Goal: Task Accomplishment & Management: Complete application form

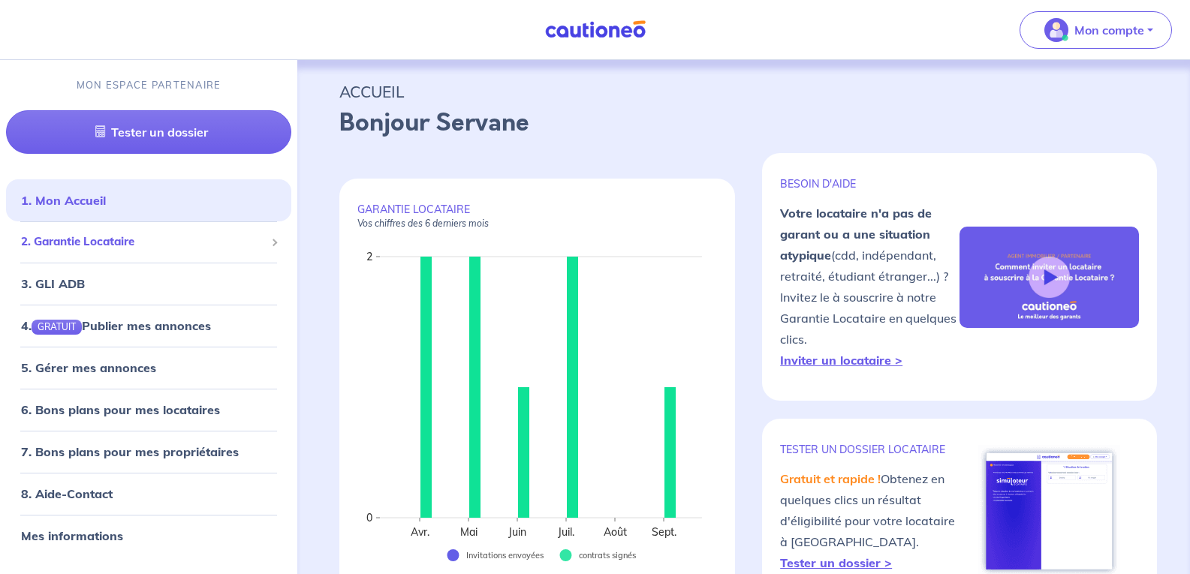
click at [65, 243] on span "2. Garantie Locataire" at bounding box center [143, 242] width 244 height 17
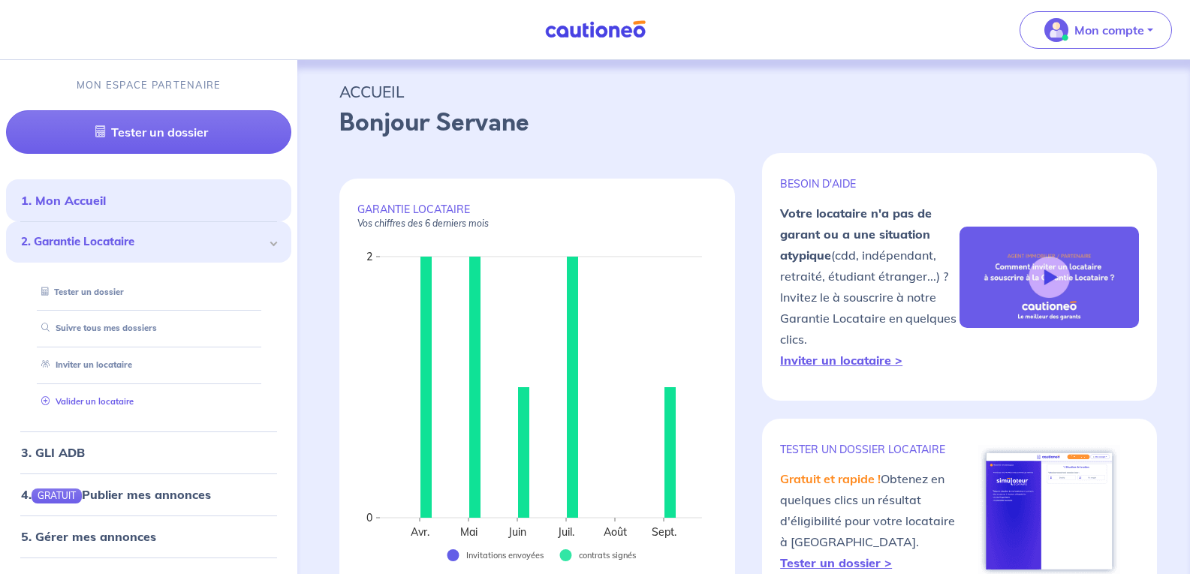
click at [83, 399] on link "Valider un locataire" at bounding box center [84, 401] width 98 height 11
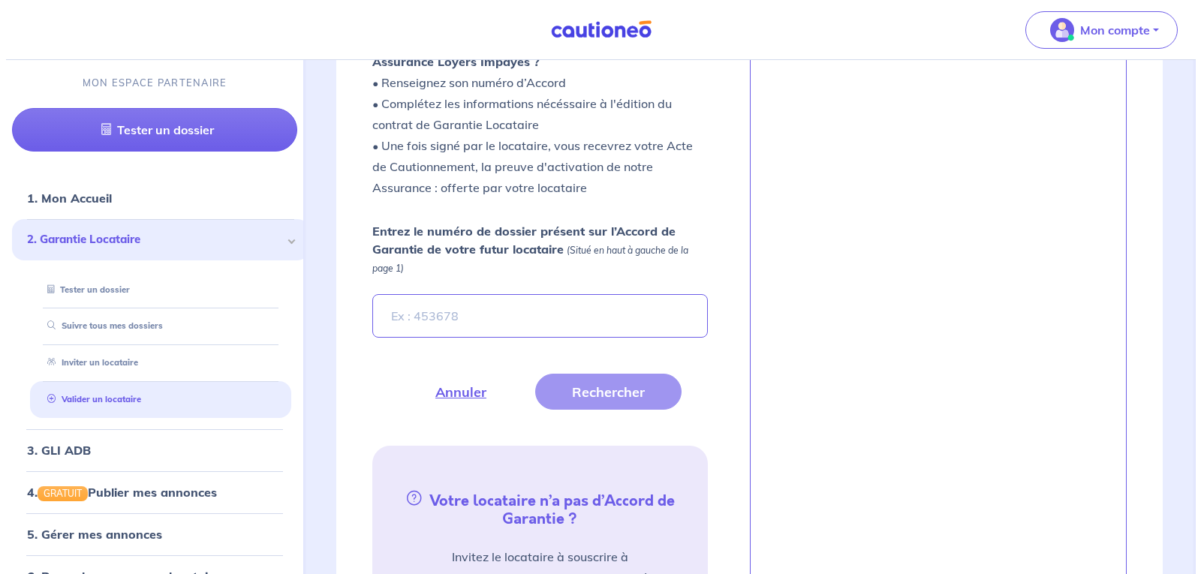
scroll to position [511, 0]
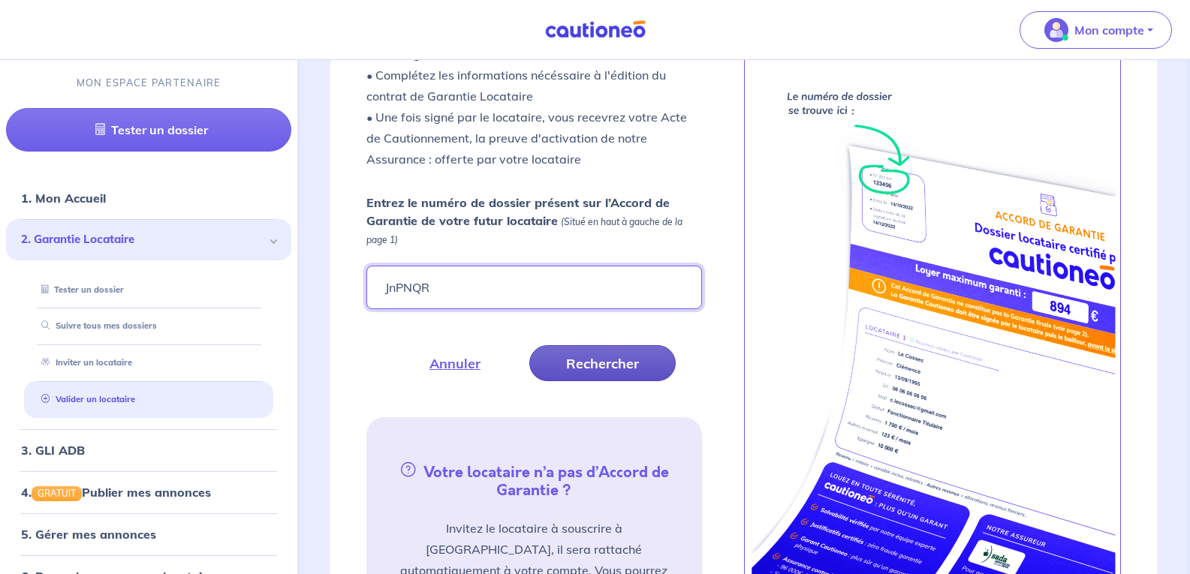
type input "JnPNQR"
click at [577, 357] on button "Rechercher" at bounding box center [602, 363] width 146 height 36
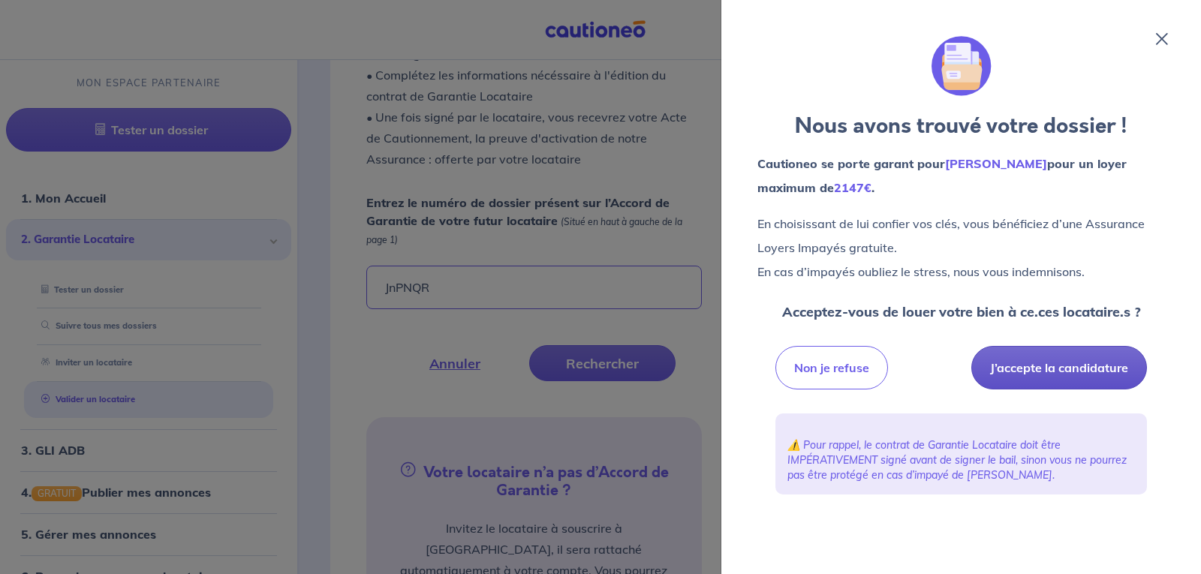
click at [1046, 371] on button "J’accepte la candidature" at bounding box center [1060, 368] width 176 height 44
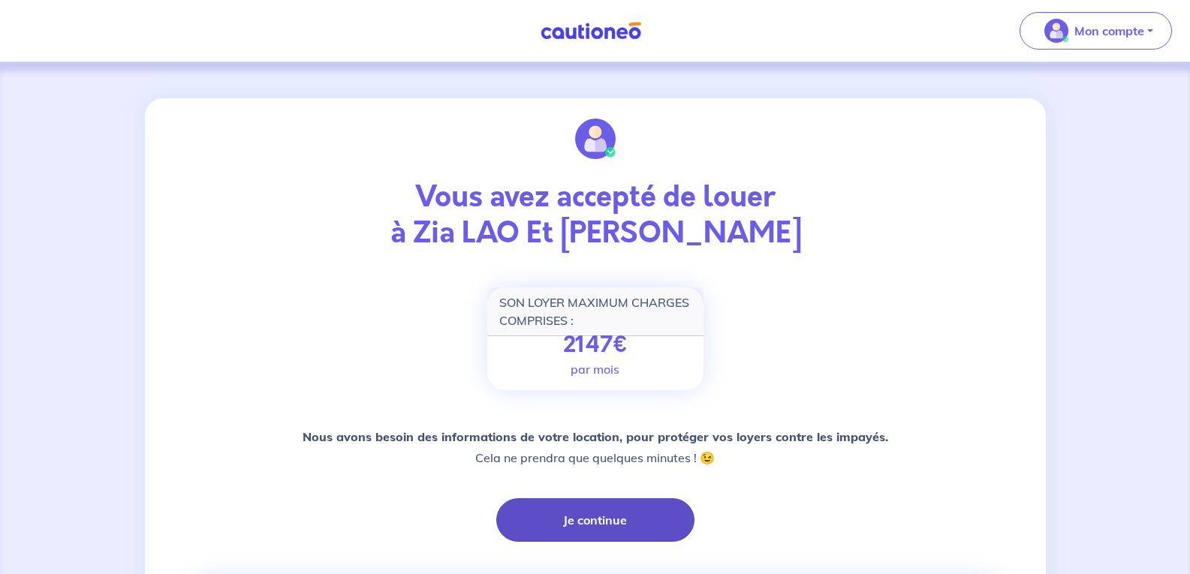
click at [583, 517] on button "Je continue" at bounding box center [595, 521] width 198 height 44
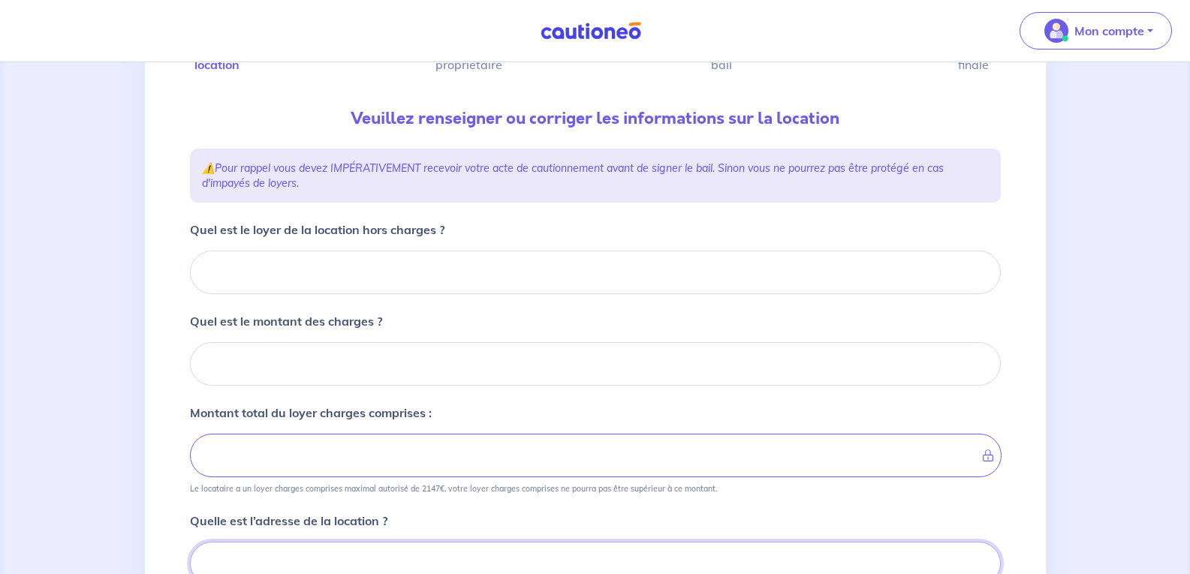
scroll to position [125, 0]
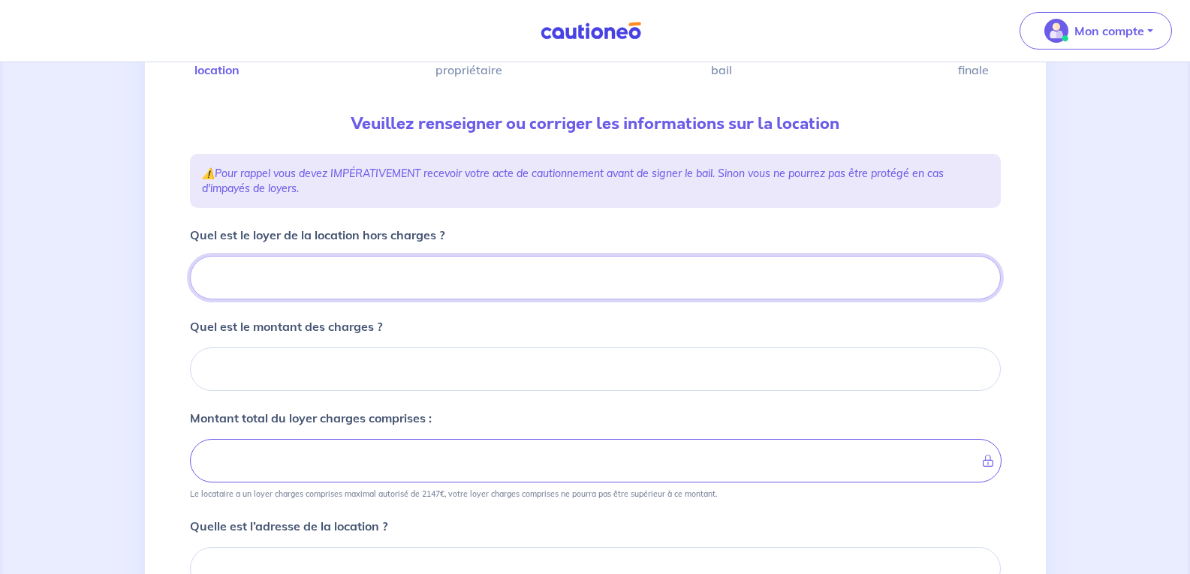
click at [238, 278] on input "Quel est le loyer de la location hors charges ?" at bounding box center [595, 278] width 811 height 44
type input "12"
type input "126"
type input "1260"
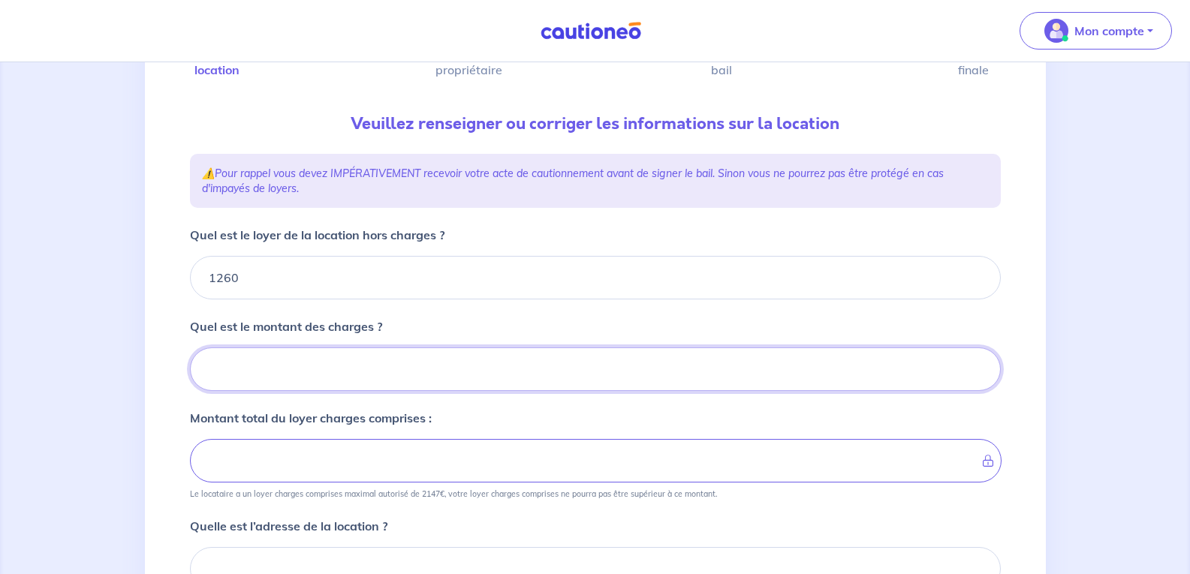
type input "3"
type input "1263"
type input "30"
type input "1290"
type input "30"
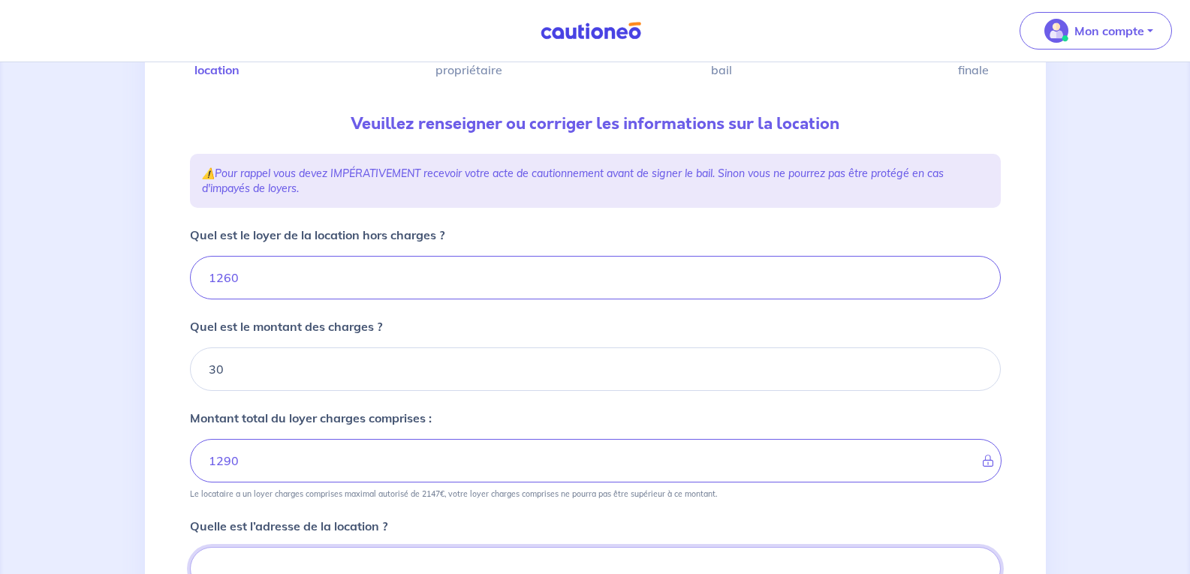
click at [228, 557] on input at bounding box center [595, 569] width 811 height 44
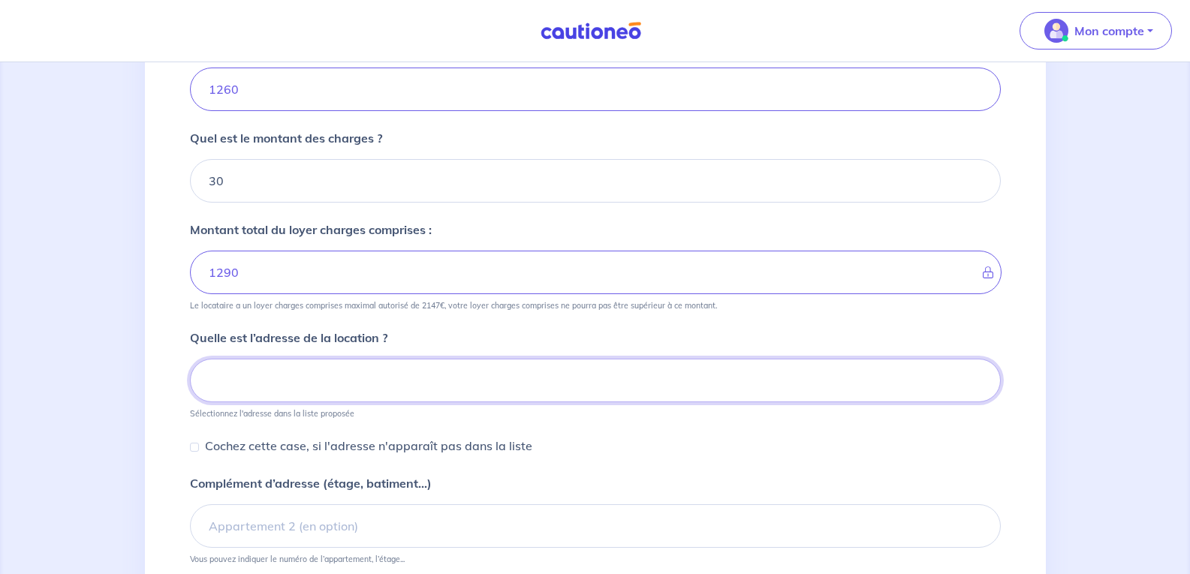
scroll to position [449, 0]
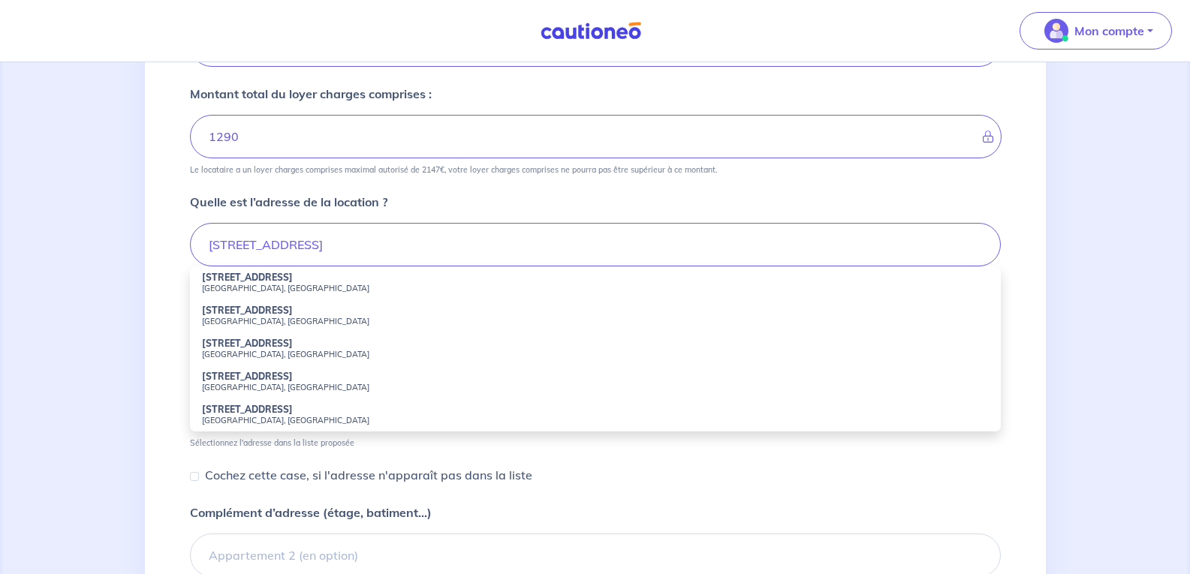
click at [264, 281] on strong "125 Rue de la Traversière" at bounding box center [247, 277] width 91 height 11
type input "125 Rue de la Traversière, Sainte-Marie-de-Cuines, France"
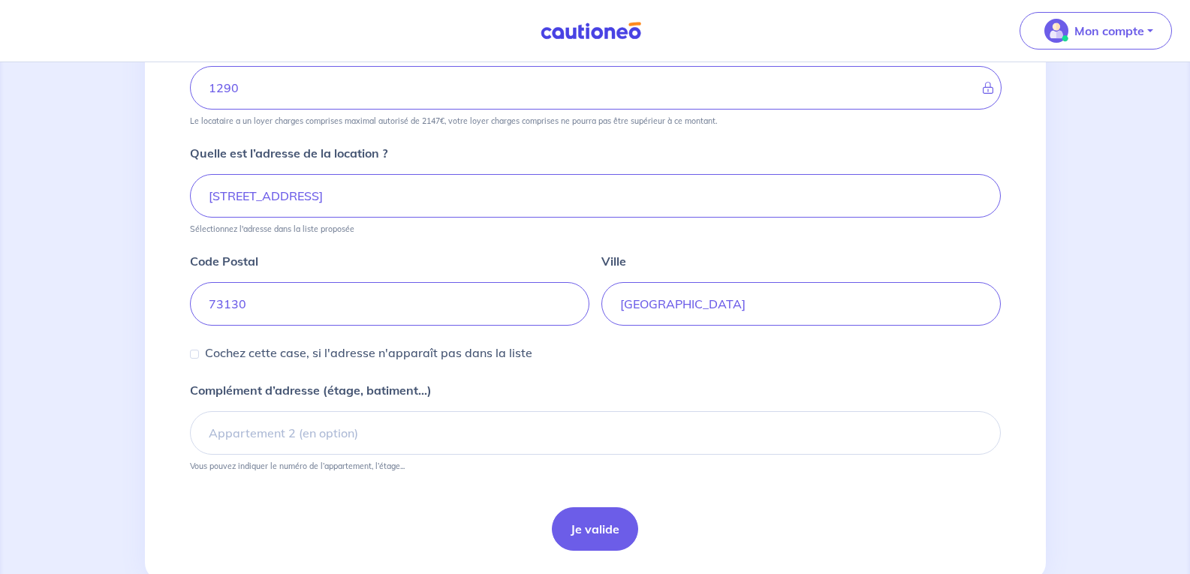
scroll to position [541, 0]
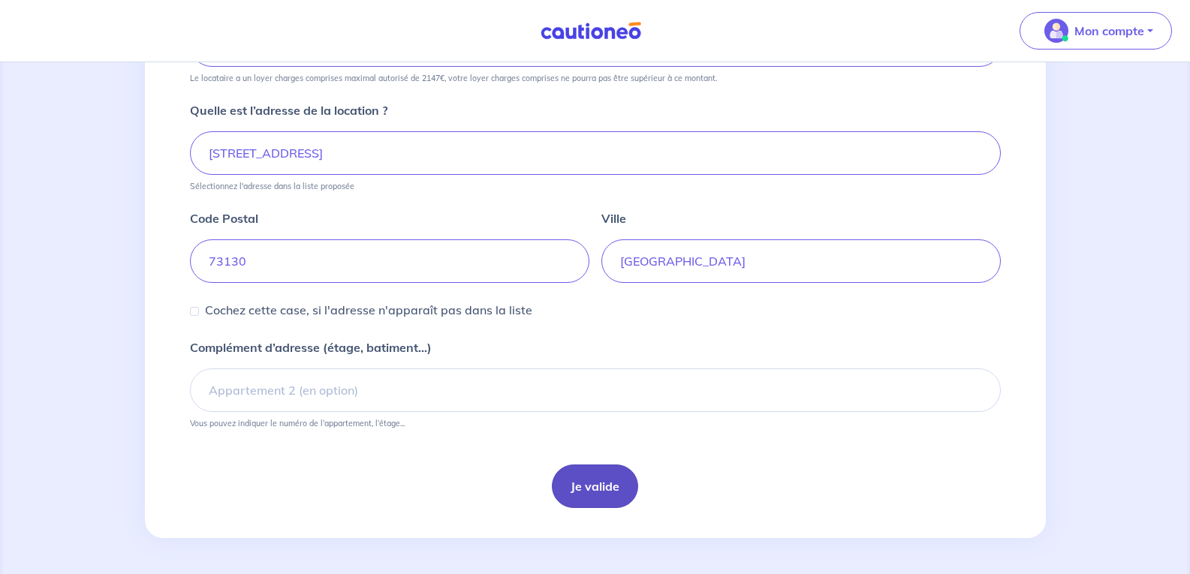
click at [590, 488] on button "Je valide" at bounding box center [595, 487] width 86 height 44
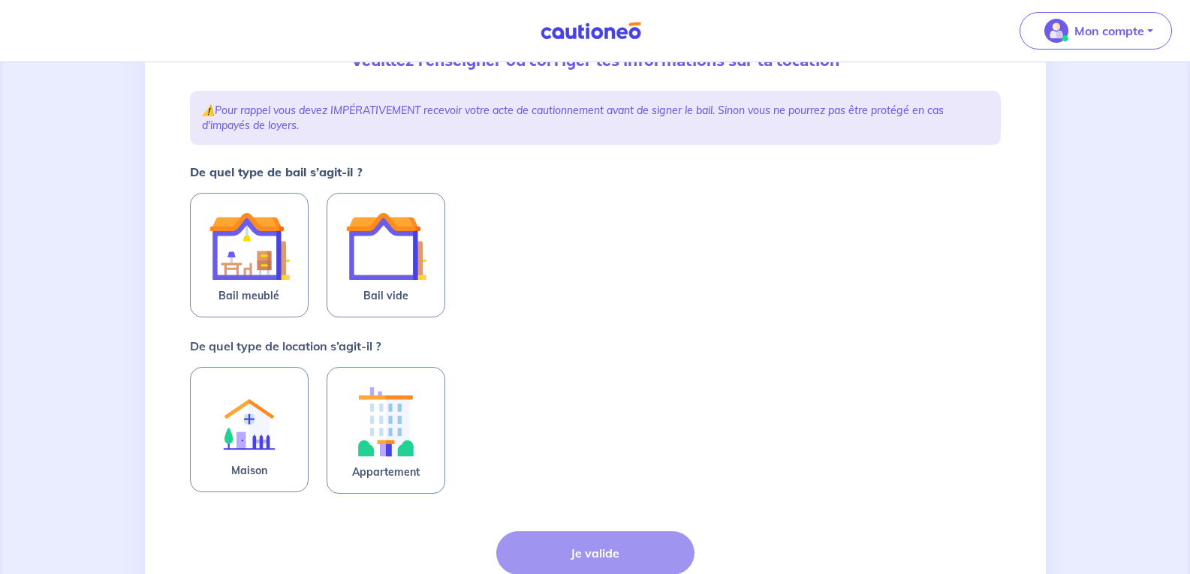
scroll to position [203, 0]
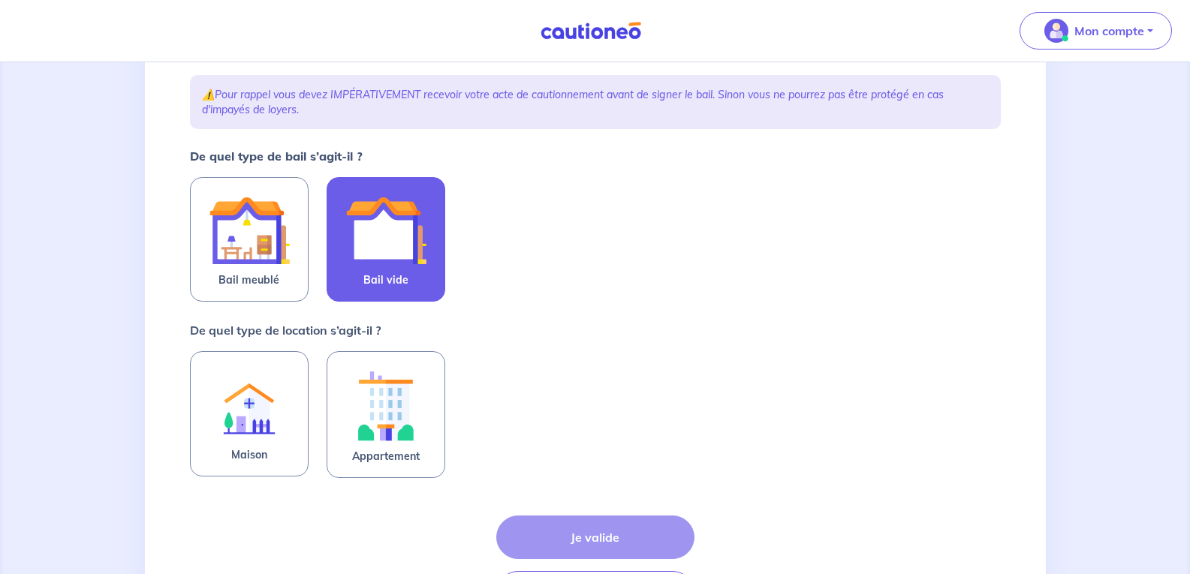
click at [388, 215] on img at bounding box center [385, 230] width 81 height 81
click at [0, 0] on input "Bail vide" at bounding box center [0, 0] width 0 height 0
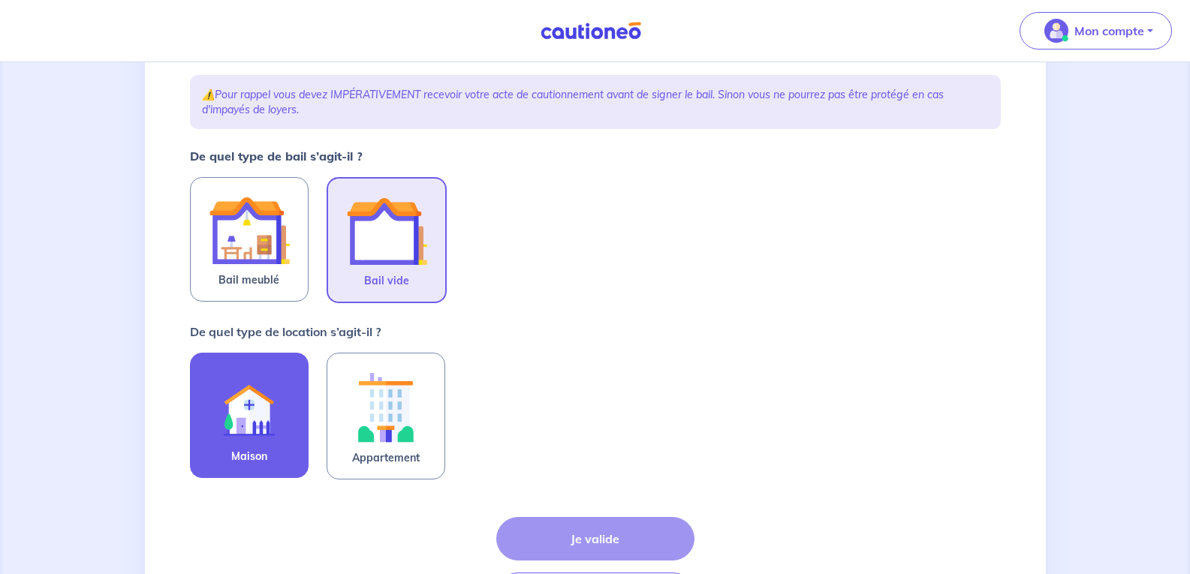
click at [234, 428] on img at bounding box center [249, 407] width 81 height 82
click at [0, 0] on input "Maison" at bounding box center [0, 0] width 0 height 0
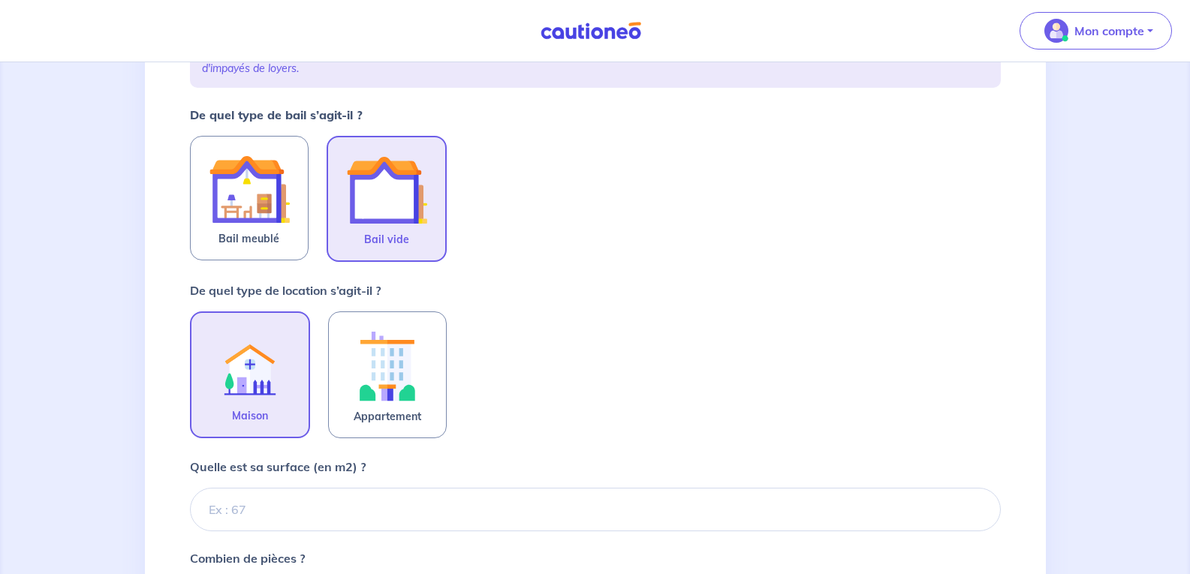
scroll to position [279, 0]
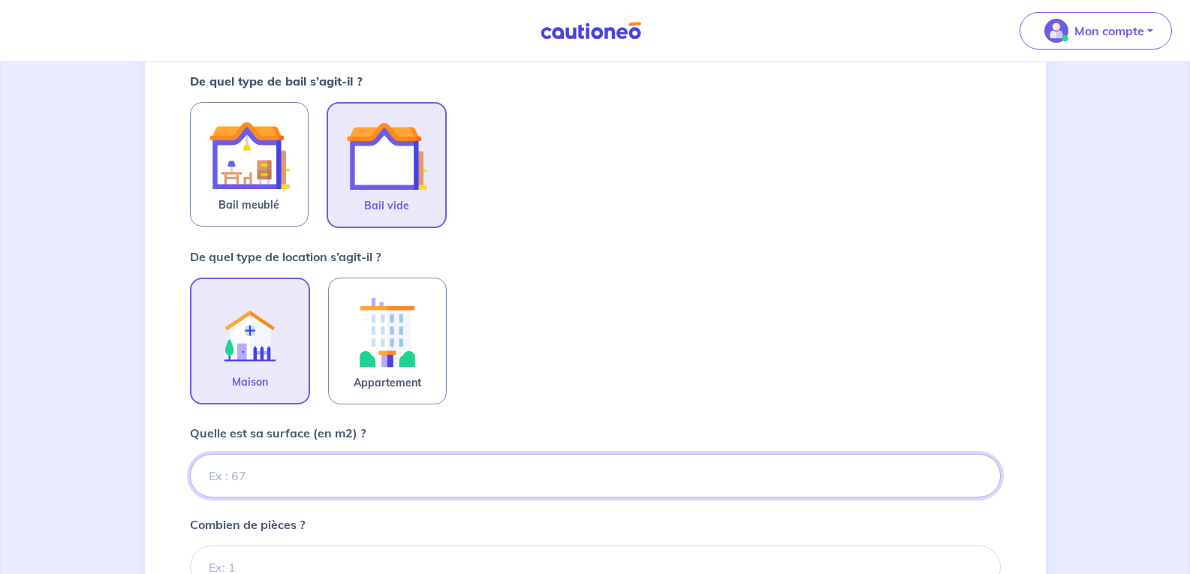
click at [233, 488] on input "Quelle est sa surface (en m2) ?" at bounding box center [595, 476] width 811 height 44
type input "99"
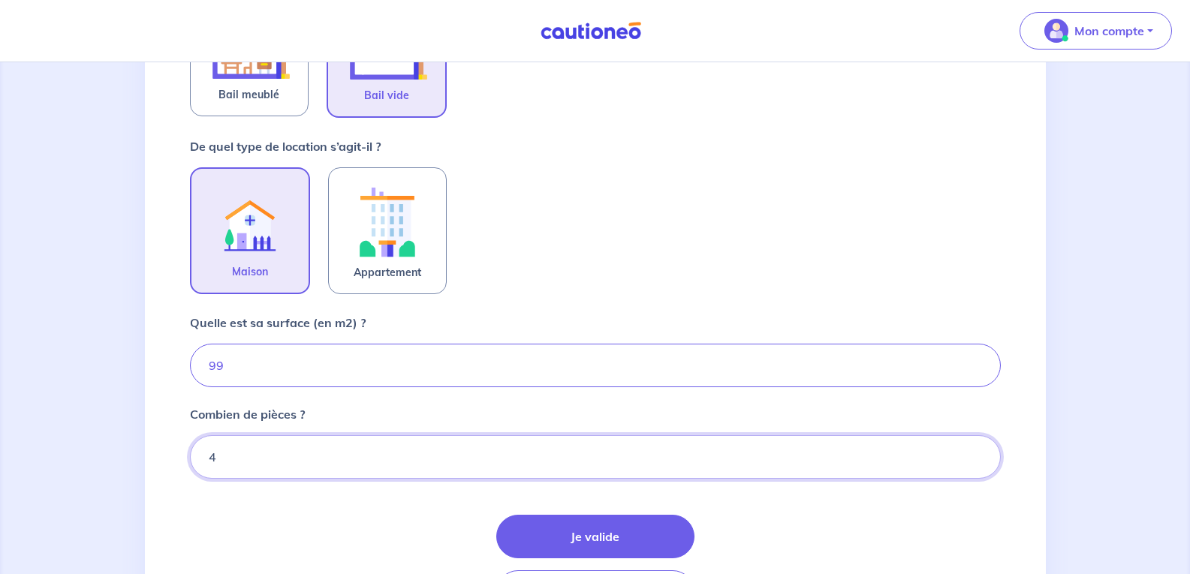
scroll to position [495, 0]
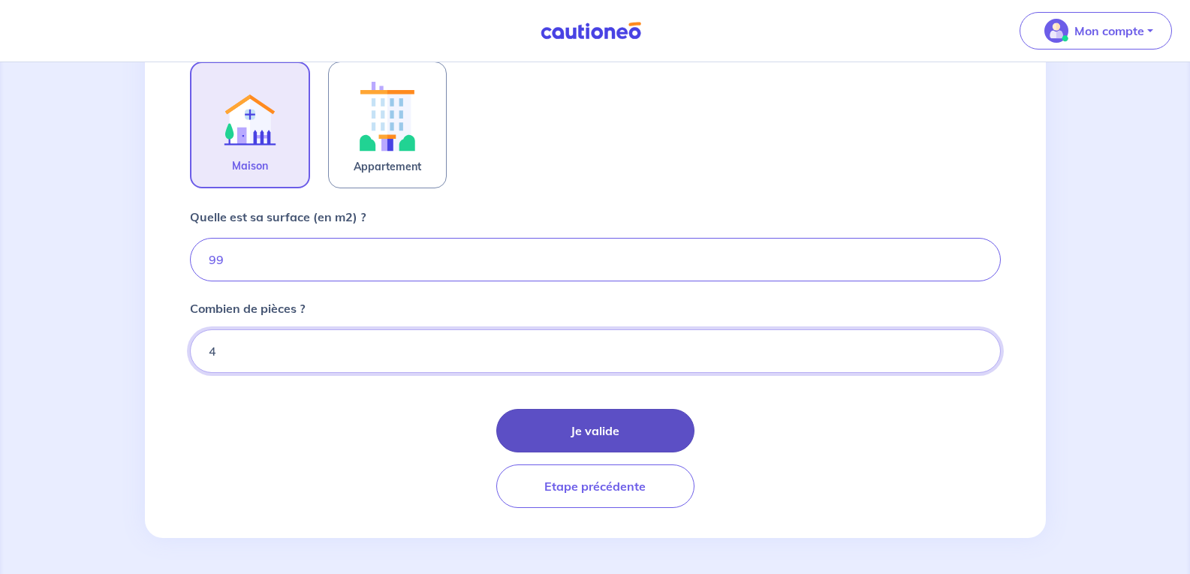
type input "4"
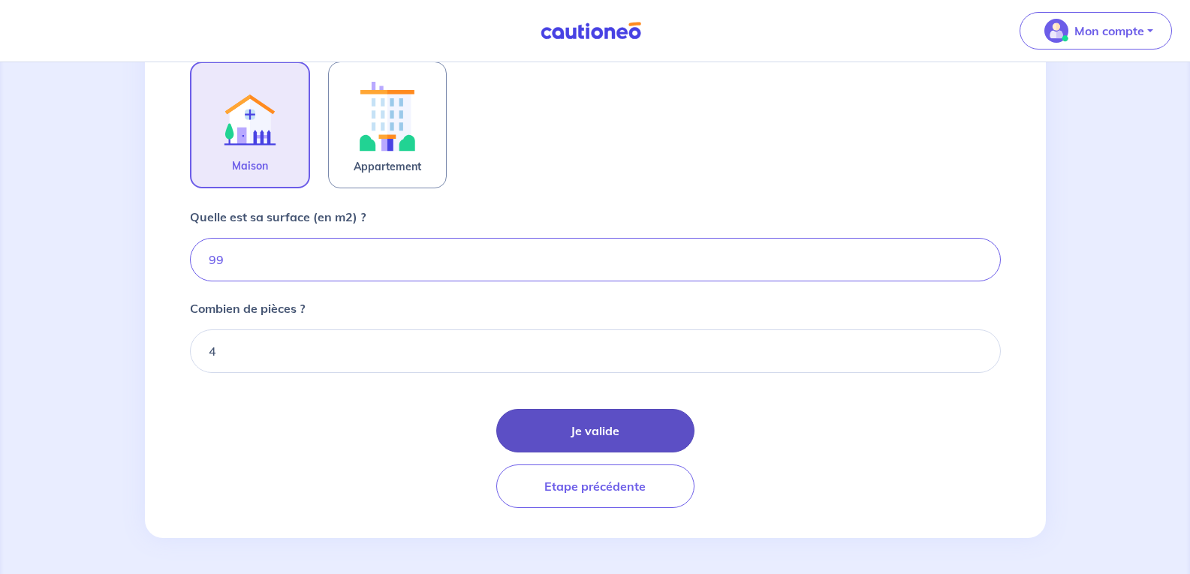
click at [600, 423] on button "Je valide" at bounding box center [595, 431] width 198 height 44
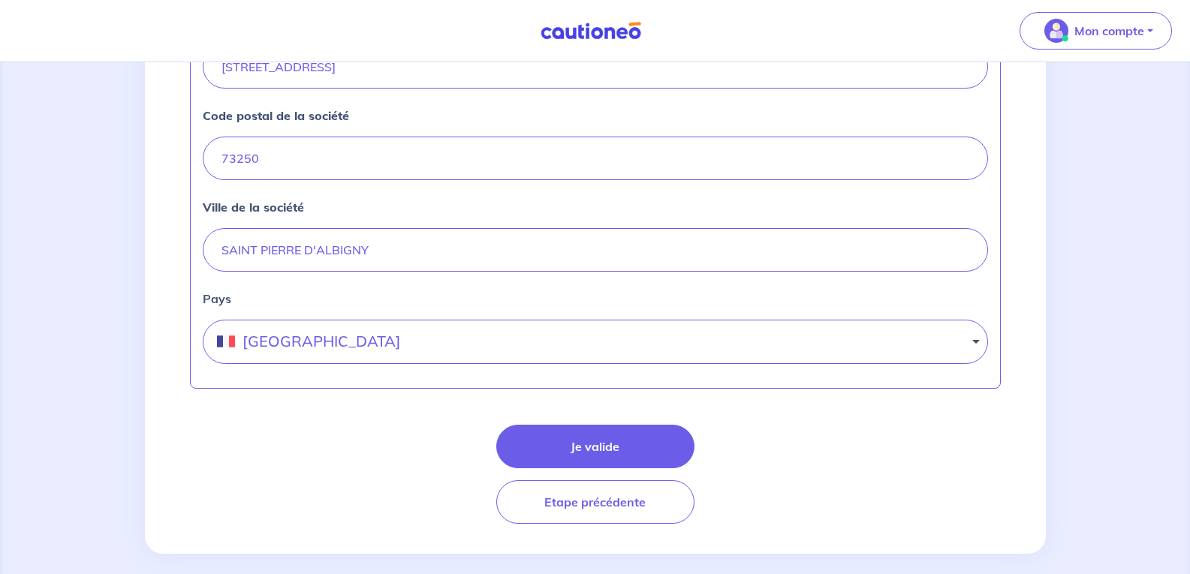
scroll to position [686, 0]
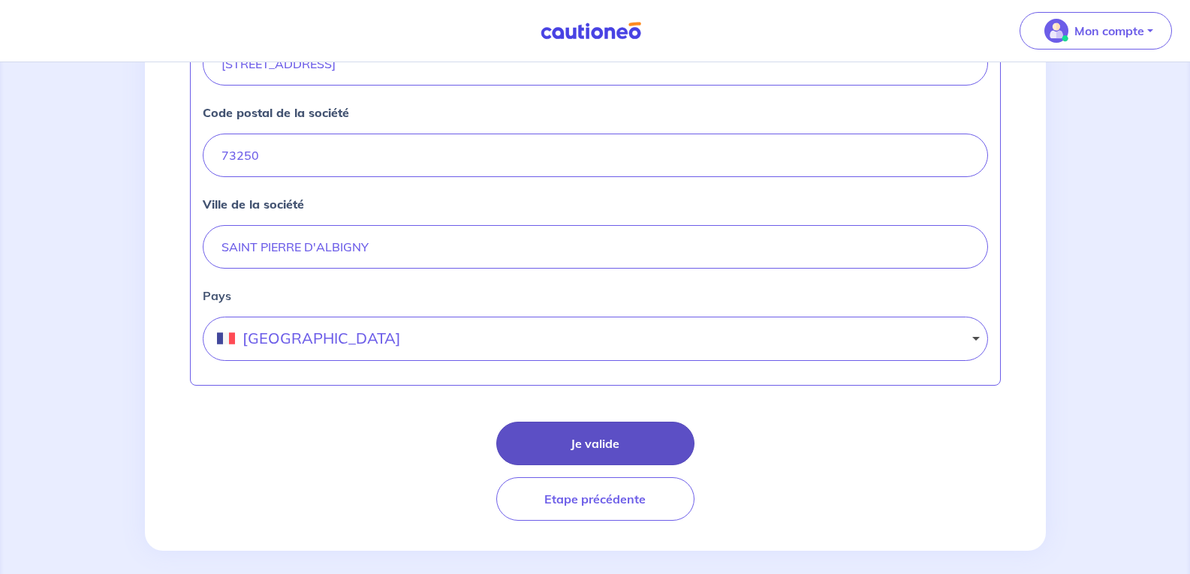
click at [591, 442] on button "Je valide" at bounding box center [595, 444] width 198 height 44
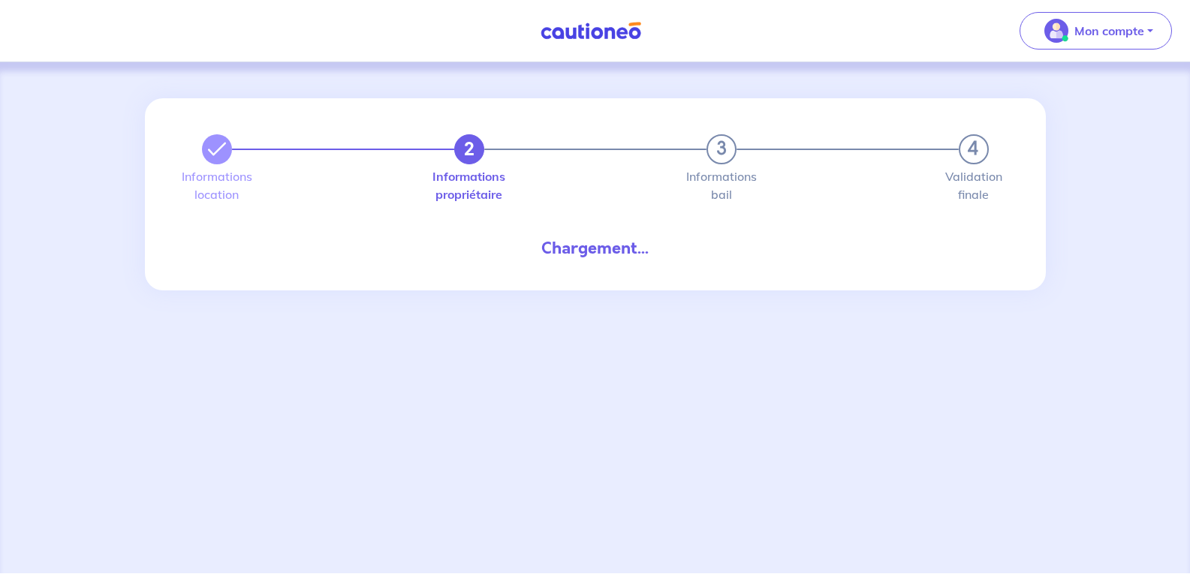
select select "FR"
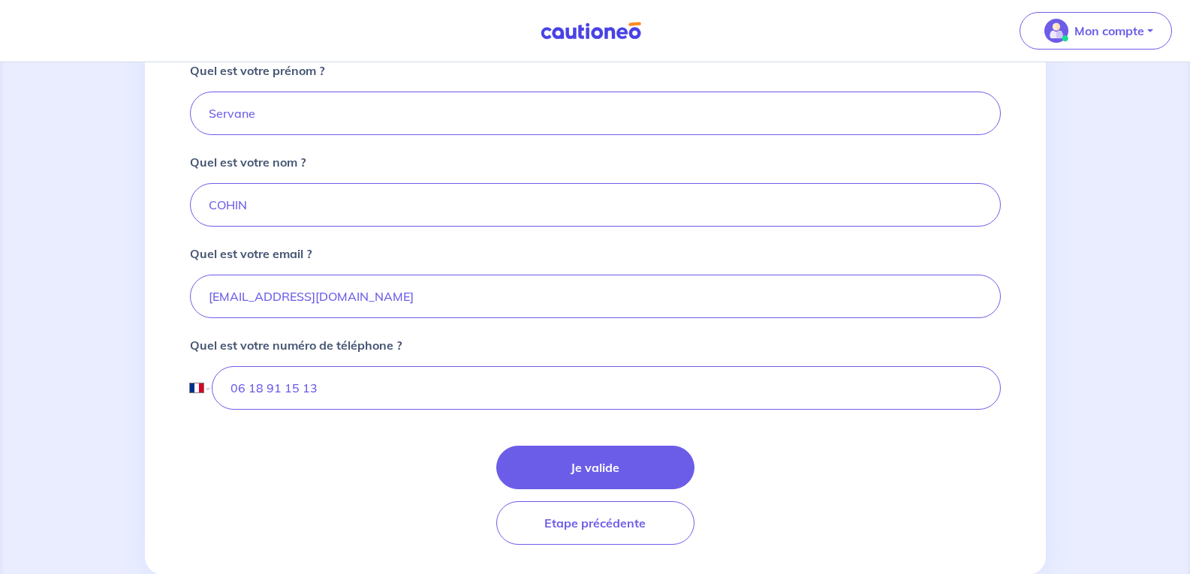
scroll to position [374, 0]
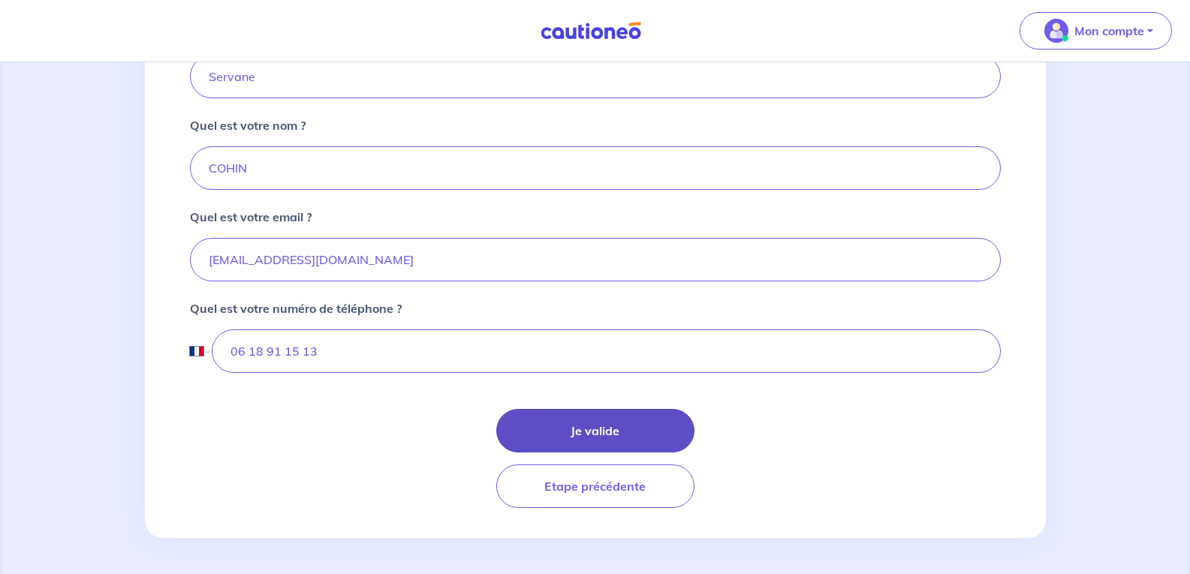
click at [590, 422] on button "Je valide" at bounding box center [595, 431] width 198 height 44
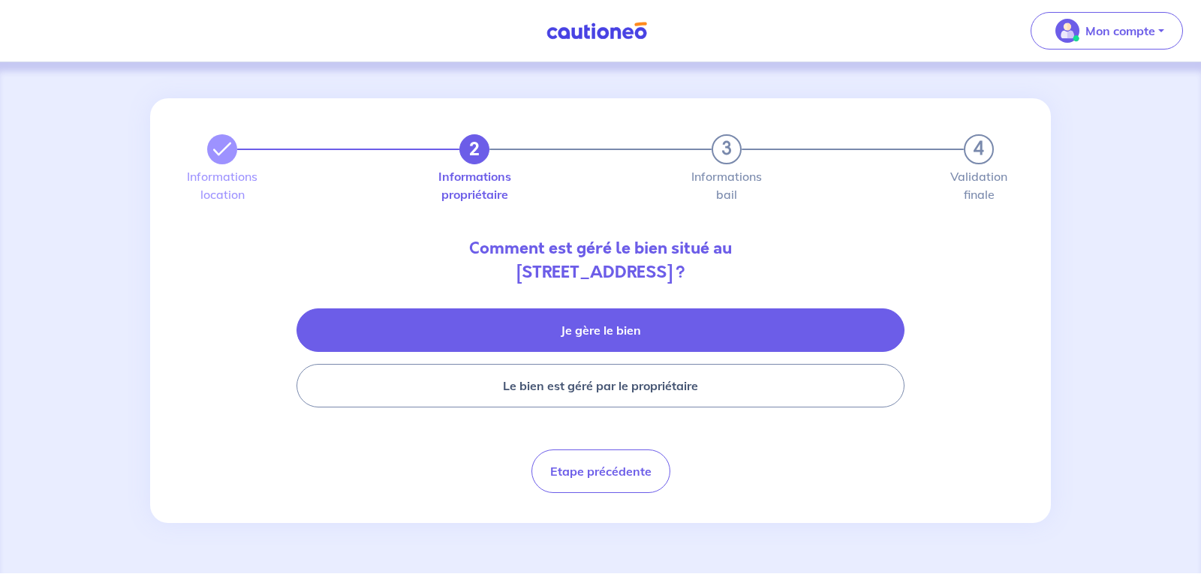
click at [581, 327] on button "Je gère le bien" at bounding box center [601, 331] width 608 height 44
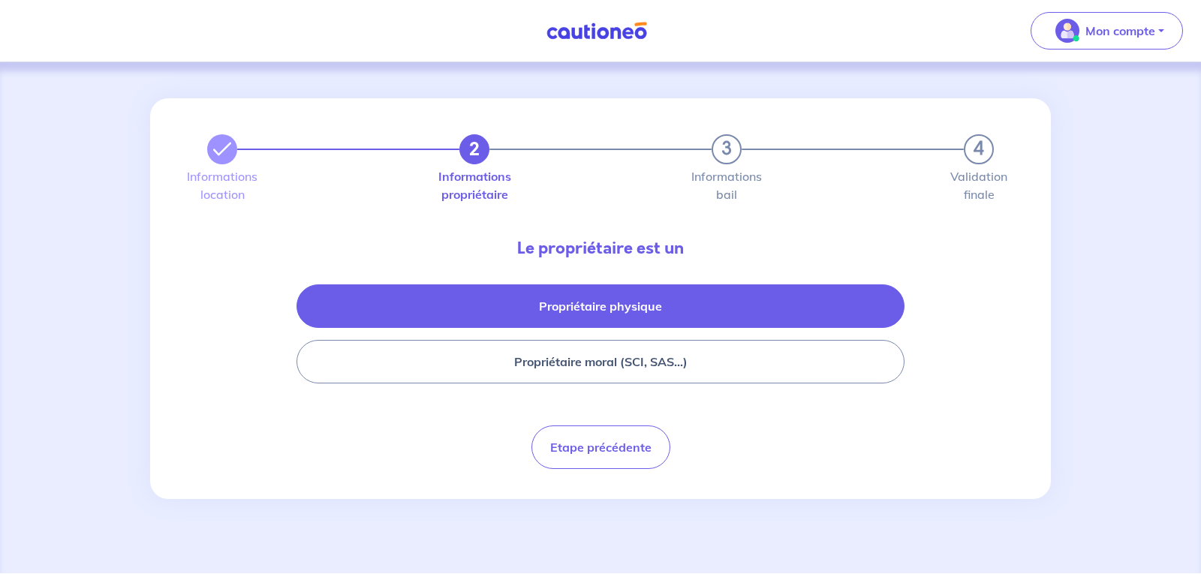
click at [577, 308] on button "Propriétaire physique" at bounding box center [601, 307] width 608 height 44
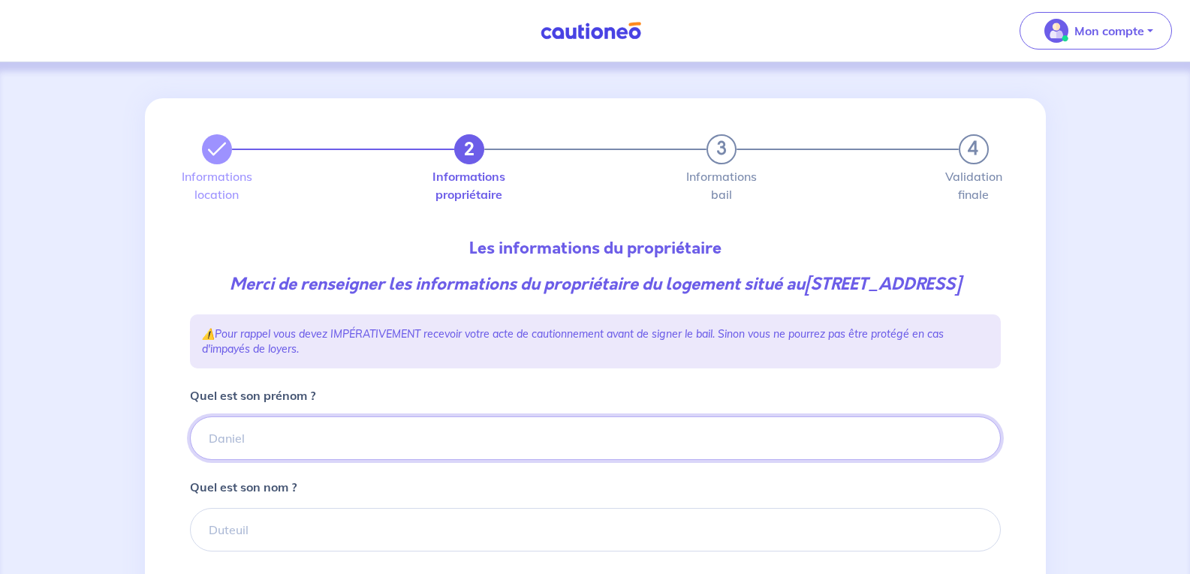
click at [252, 460] on input "Quel est son prénom ?" at bounding box center [595, 439] width 811 height 44
type input "Laurent"
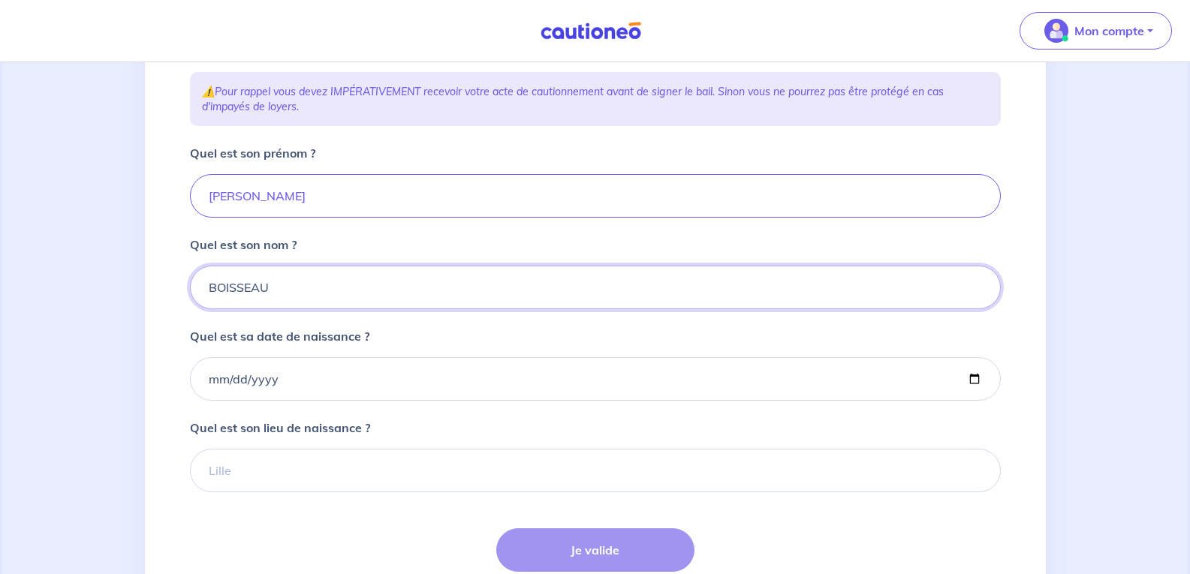
scroll to position [253, 0]
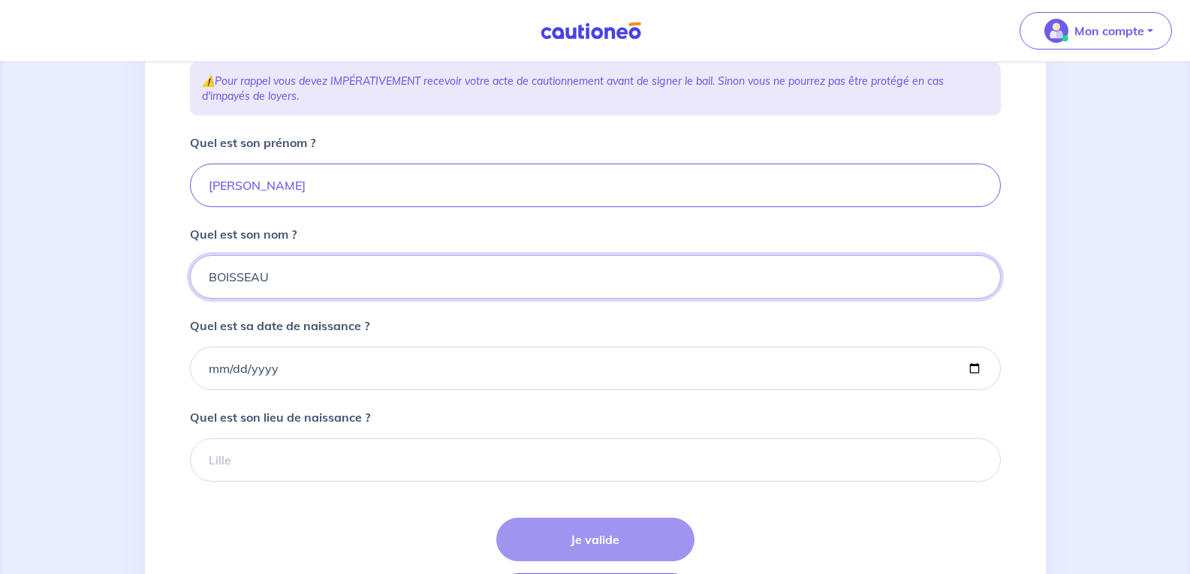
type input "BOISSEAU"
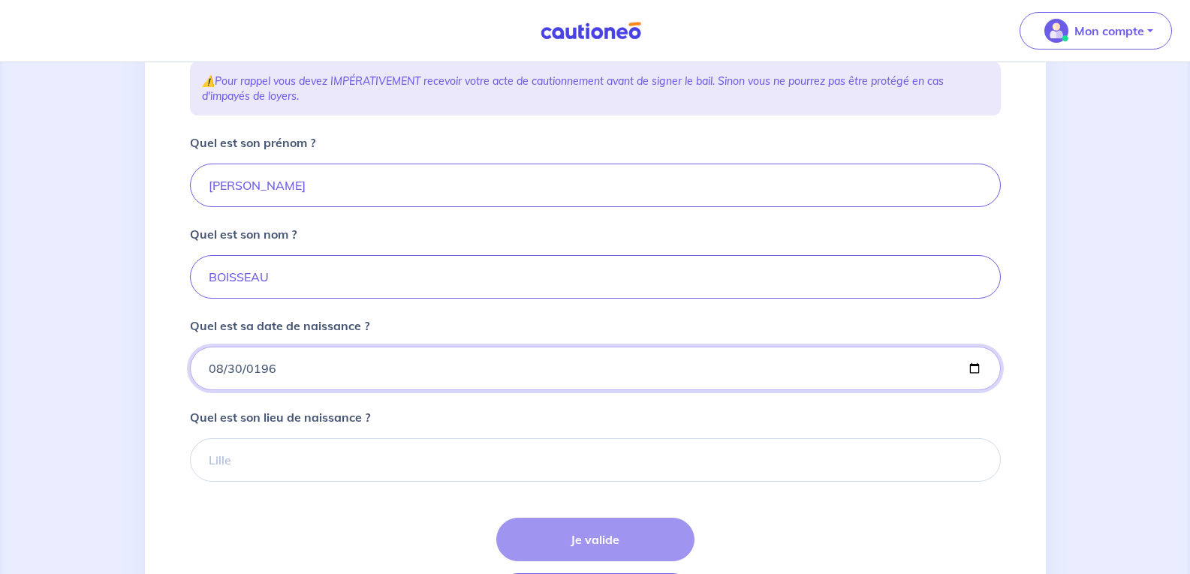
type input "1961-08-30"
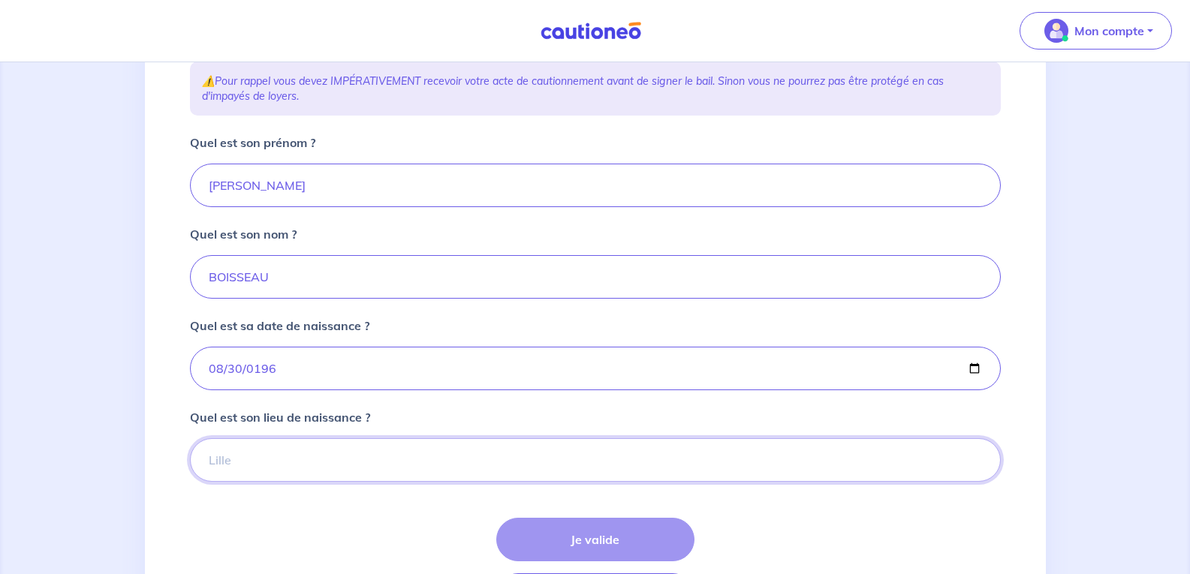
click at [401, 482] on input "Quel est son lieu de naissance ?" at bounding box center [595, 460] width 811 height 44
type input "Tours"
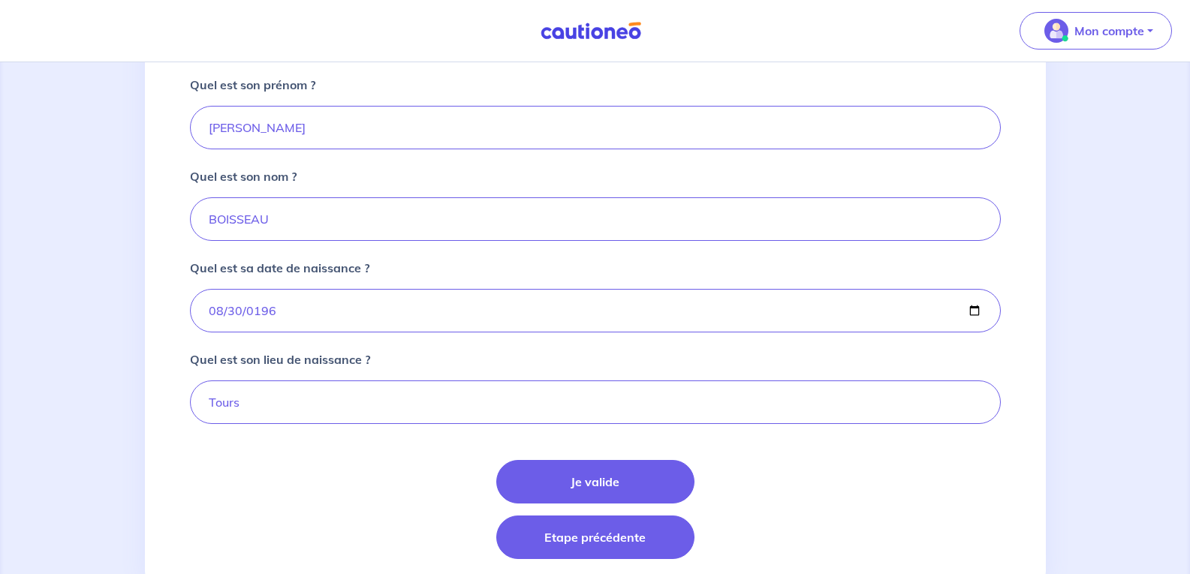
scroll to position [328, 0]
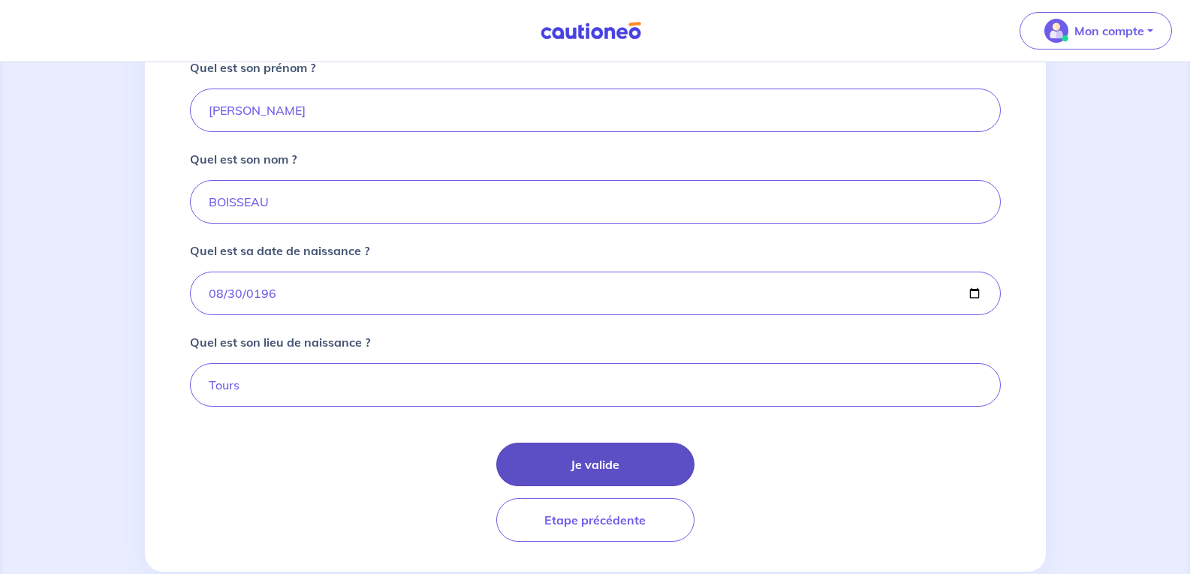
click at [610, 487] on button "Je valide" at bounding box center [595, 465] width 198 height 44
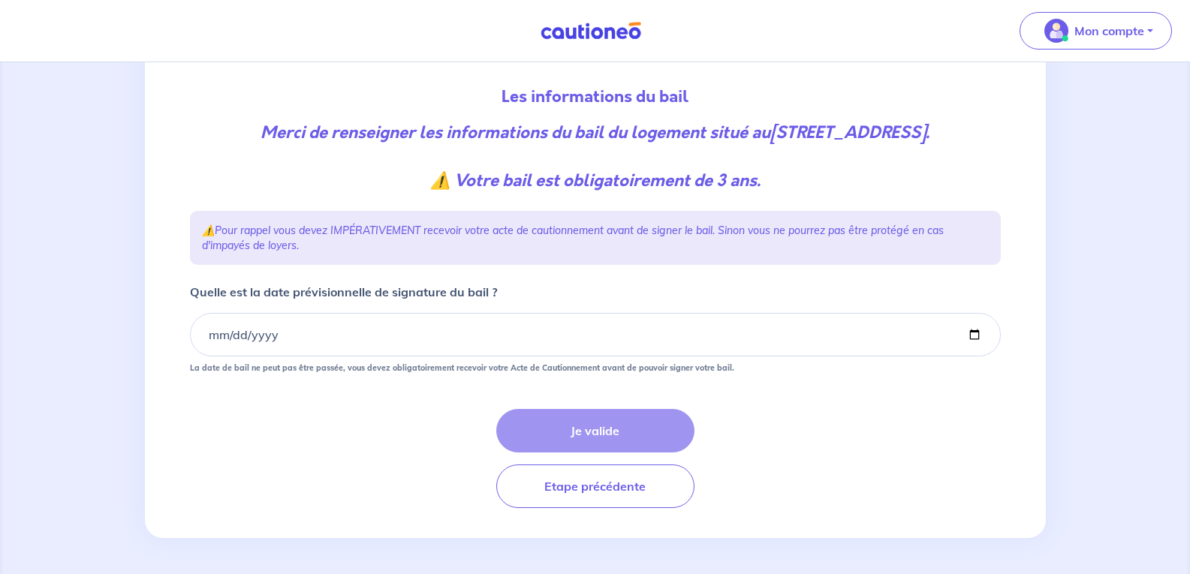
scroll to position [176, 0]
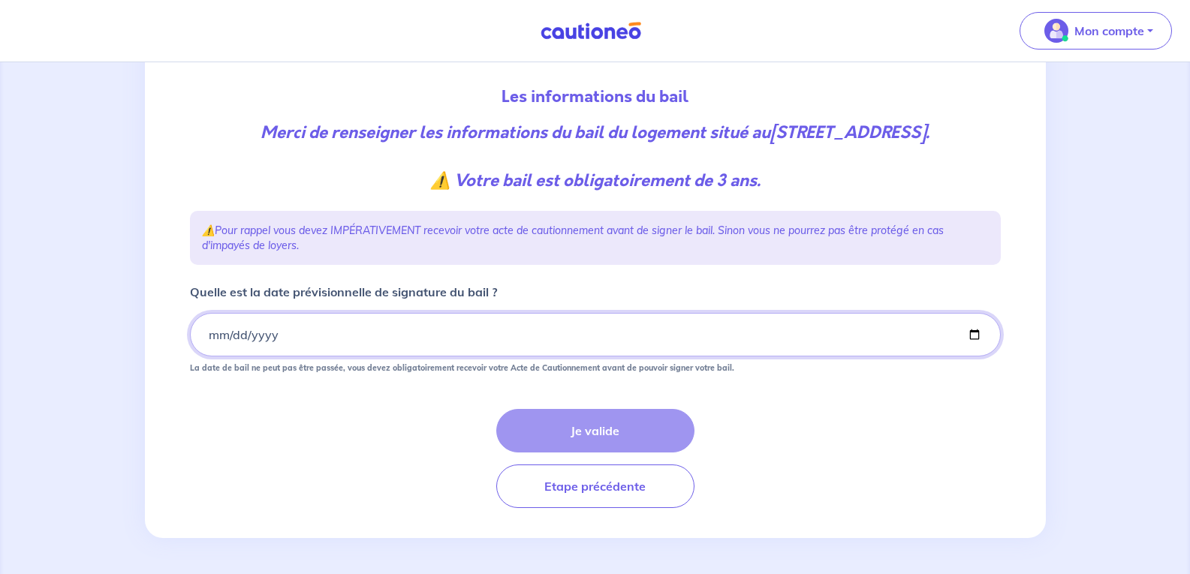
click at [208, 336] on input "Quelle est la date prévisionnelle de signature du bail ?" at bounding box center [595, 335] width 811 height 44
click at [974, 331] on input "Quelle est la date prévisionnelle de signature du bail ?" at bounding box center [595, 335] width 811 height 44
type input "2025-09-29"
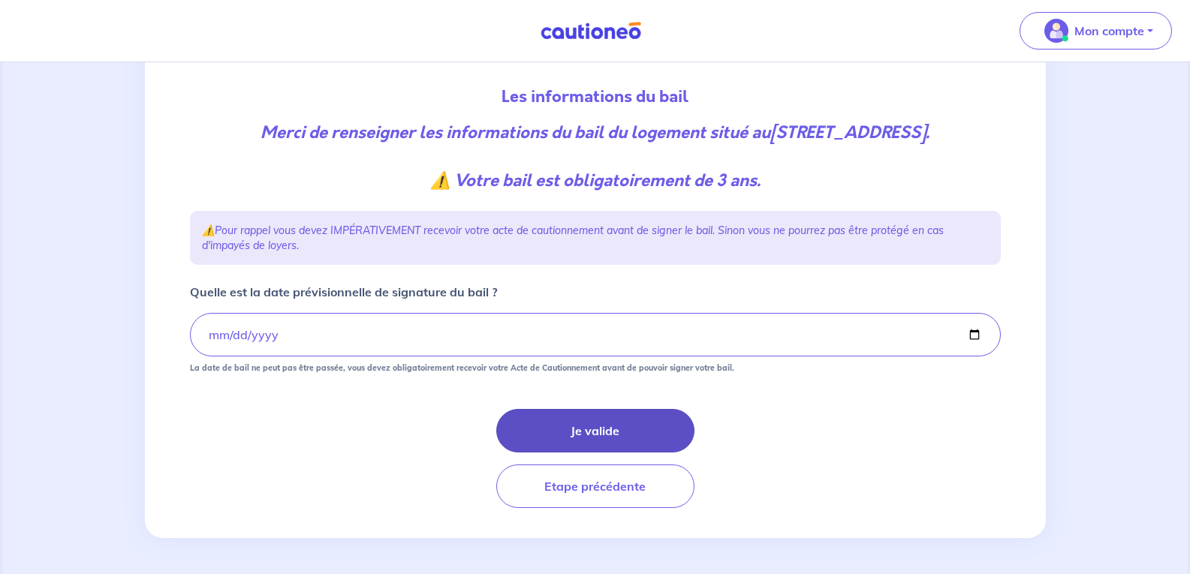
click at [587, 422] on button "Je valide" at bounding box center [595, 431] width 198 height 44
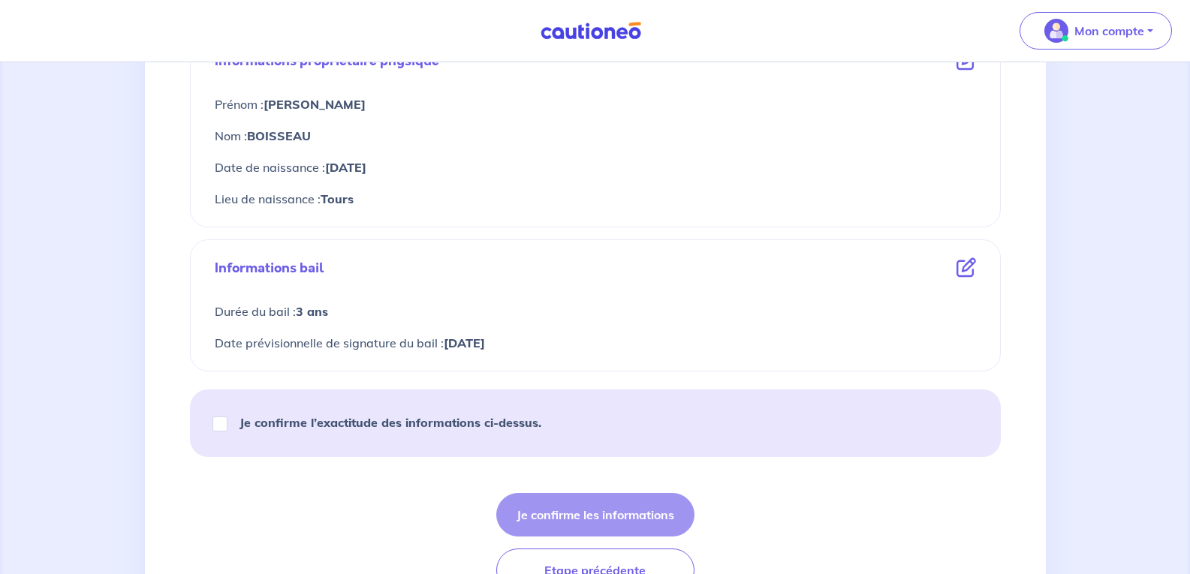
scroll to position [574, 0]
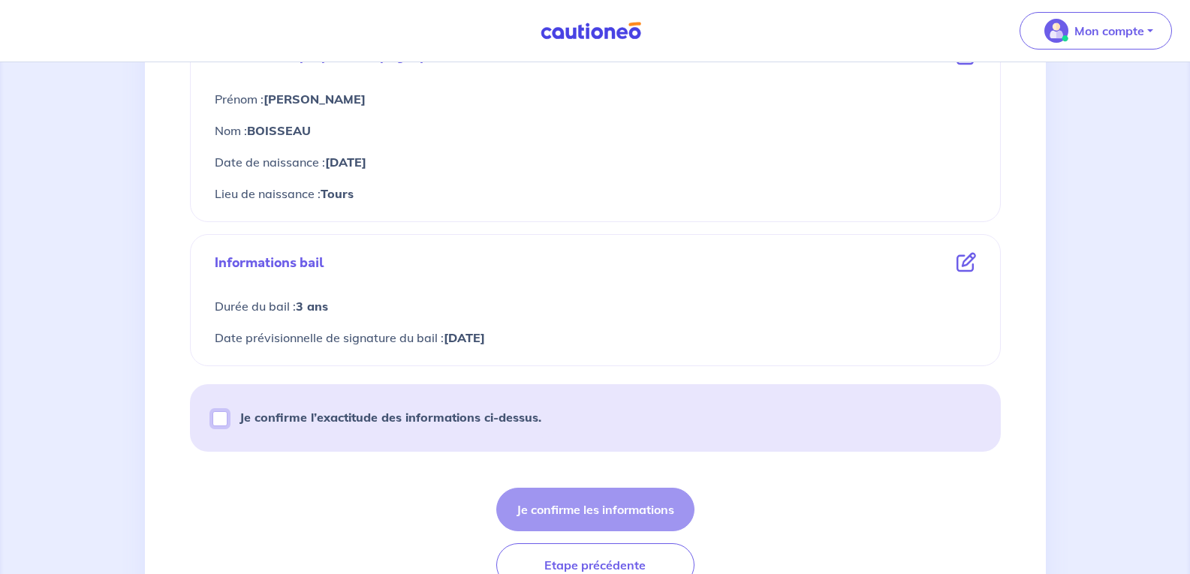
click at [218, 417] on input "Je confirme l’exactitude des informations ci-dessus." at bounding box center [219, 418] width 15 height 15
checkbox input "true"
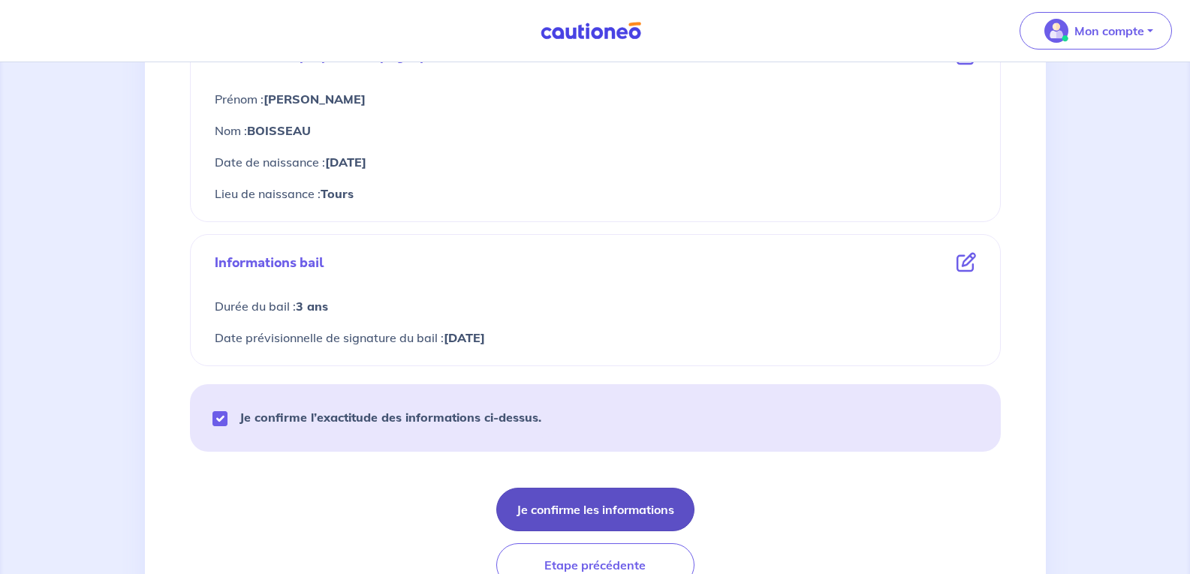
click at [573, 509] on button "Je confirme les informations" at bounding box center [595, 510] width 198 height 44
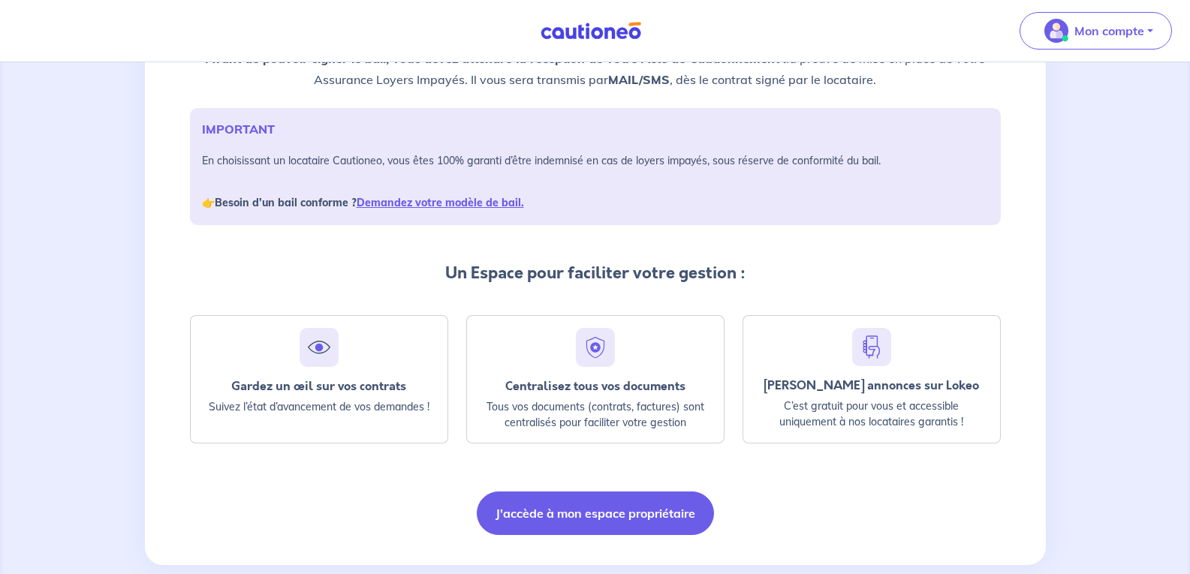
scroll to position [206, 0]
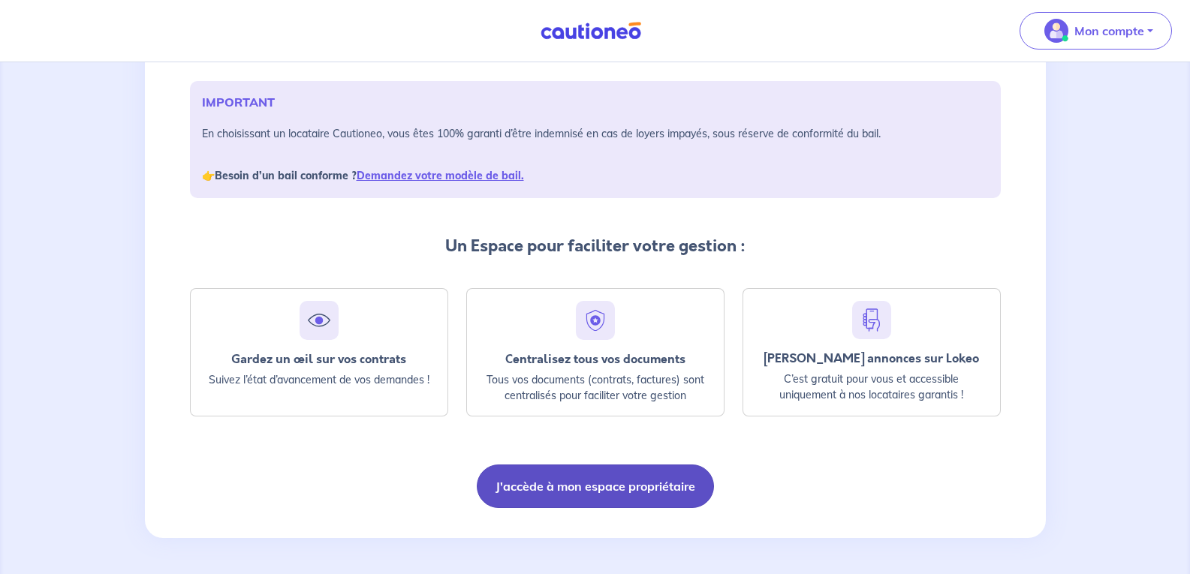
click at [598, 473] on button "J'accède à mon espace propriétaire" at bounding box center [595, 487] width 237 height 44
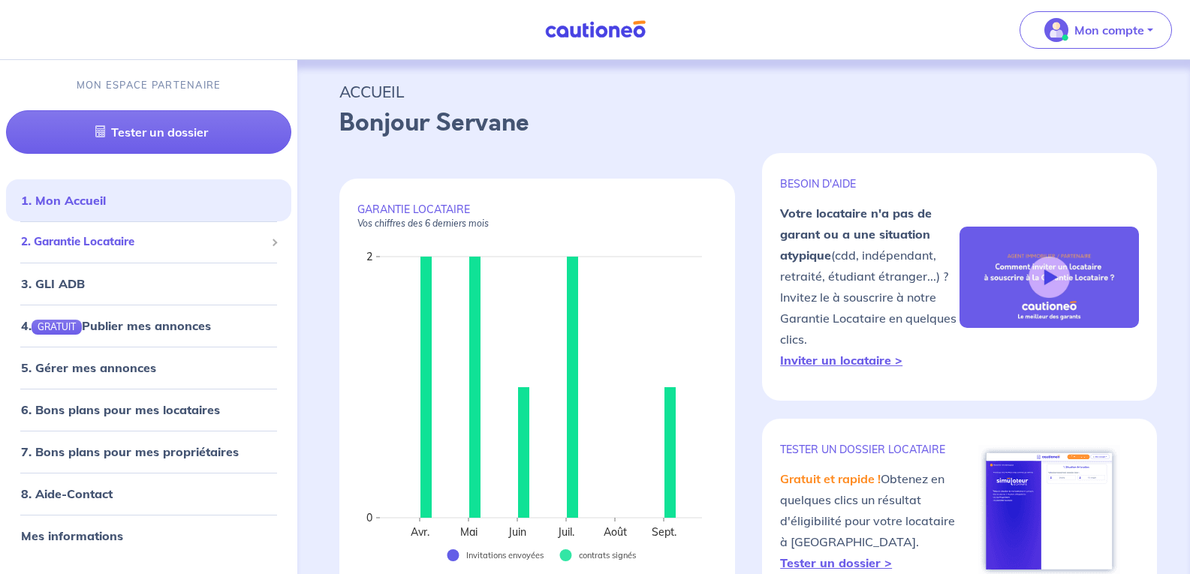
click at [56, 241] on span "2. Garantie Locataire" at bounding box center [143, 242] width 244 height 17
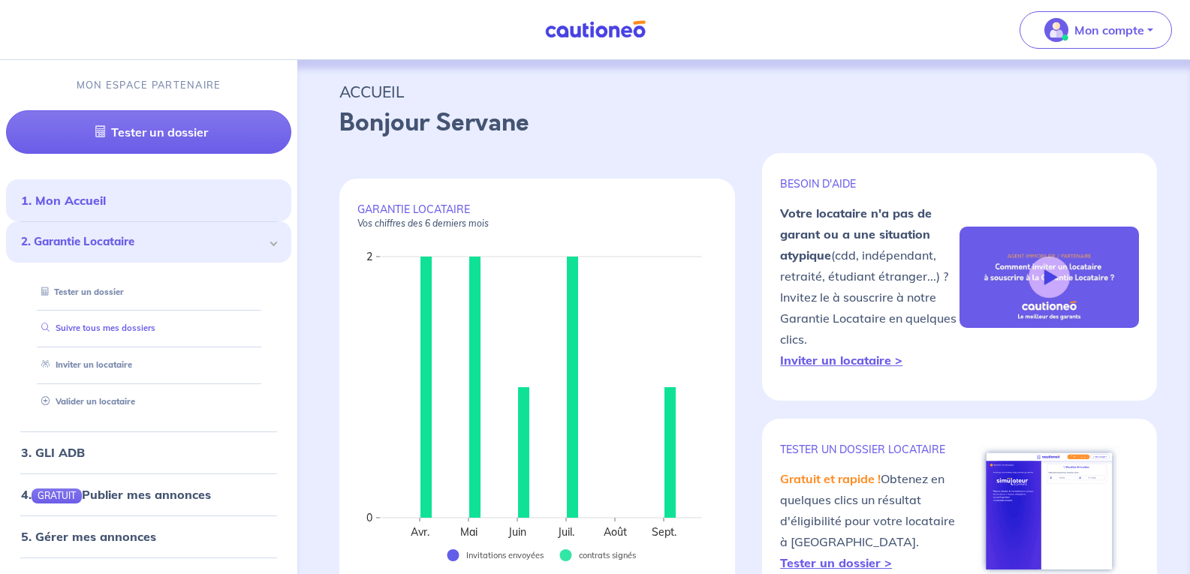
click at [74, 330] on link "Suivre tous mes dossiers" at bounding box center [95, 328] width 120 height 11
